Goal: Find specific page/section: Find specific page/section

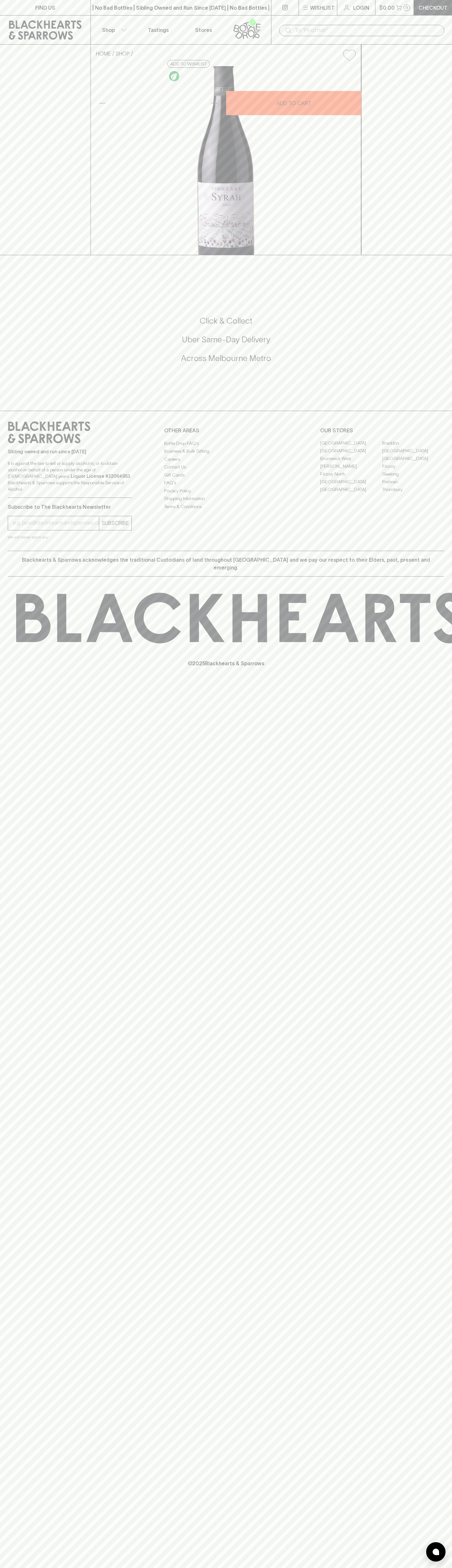
click at [81, 9] on link "FIND US" at bounding box center [45, 7] width 90 height 15
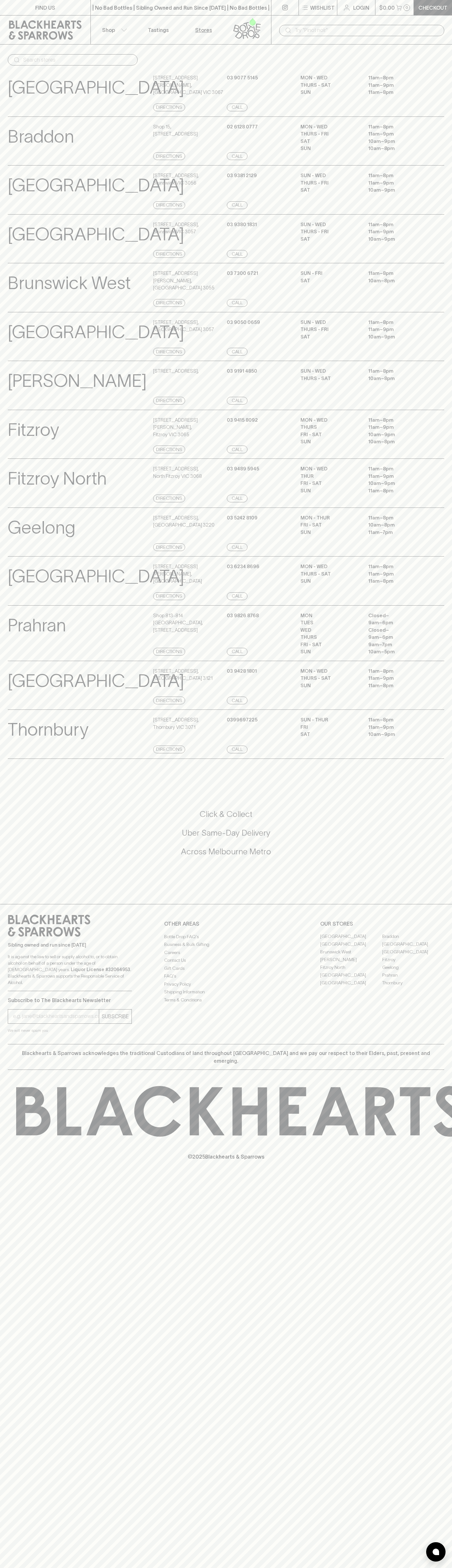
click at [209, 1567] on html "FIND US | No Bad Bottles | Sibling Owned and Run Since 2006 | No Bad Bottles | …" at bounding box center [226, 784] width 452 height 1568
click at [29, 124] on p "Braddon" at bounding box center [41, 136] width 66 height 27
